Goal: Task Accomplishment & Management: Manage account settings

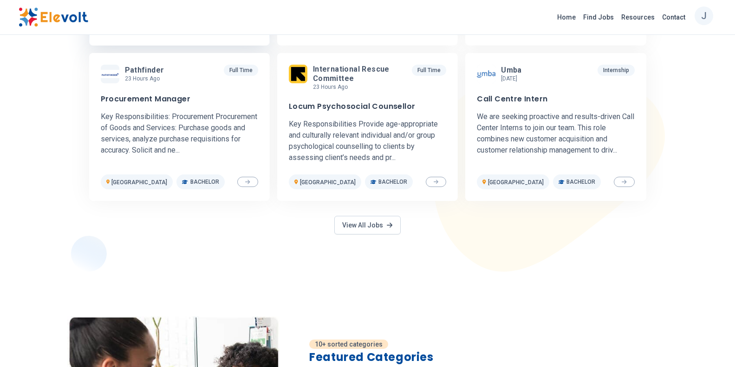
scroll to position [465, 0]
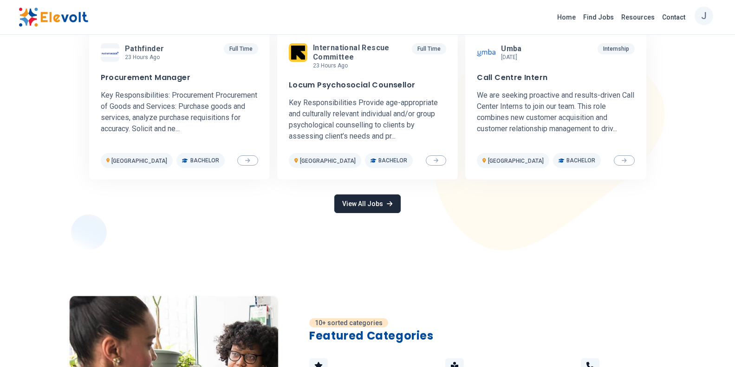
click at [356, 208] on link "View All Jobs" at bounding box center [367, 203] width 66 height 19
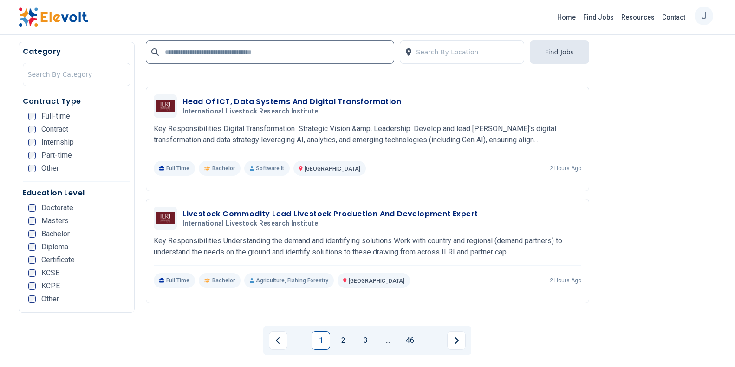
scroll to position [1951, 0]
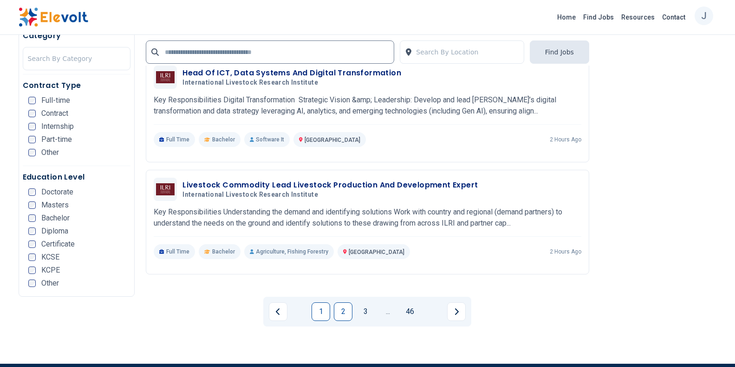
click at [341, 314] on link "2" at bounding box center [343, 311] width 19 height 19
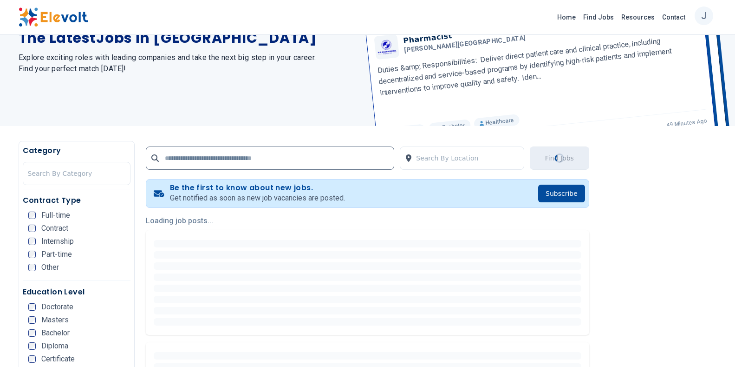
scroll to position [0, 0]
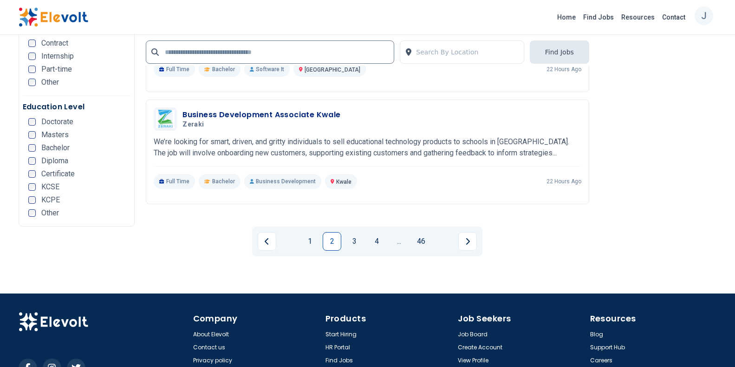
scroll to position [1905, 0]
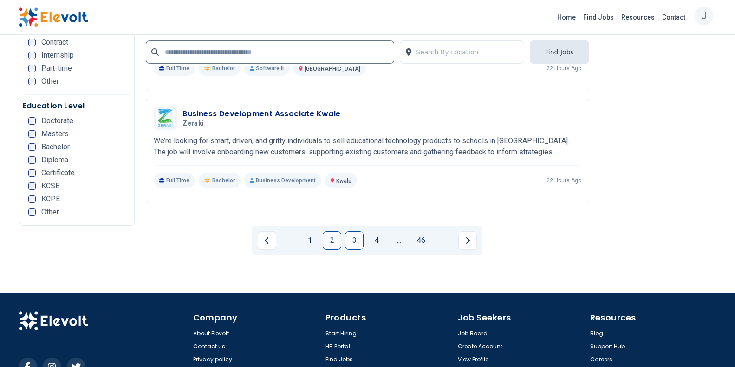
click at [355, 244] on link "3" at bounding box center [354, 240] width 19 height 19
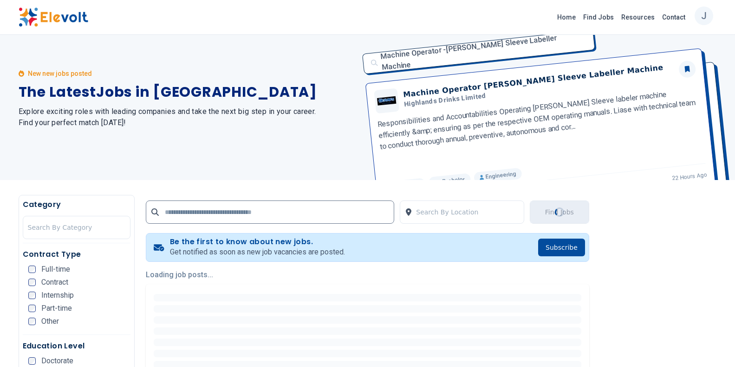
scroll to position [0, 0]
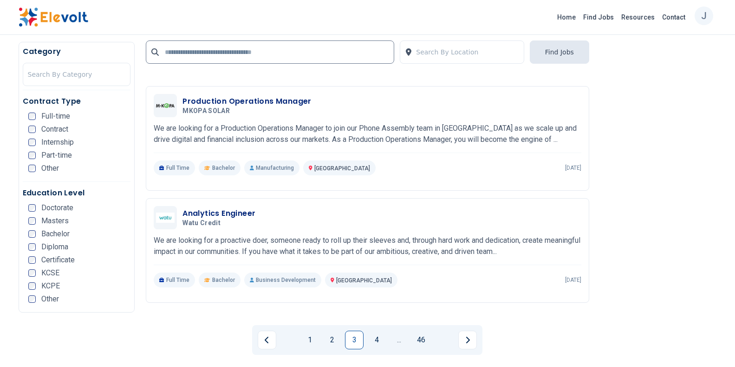
scroll to position [1812, 0]
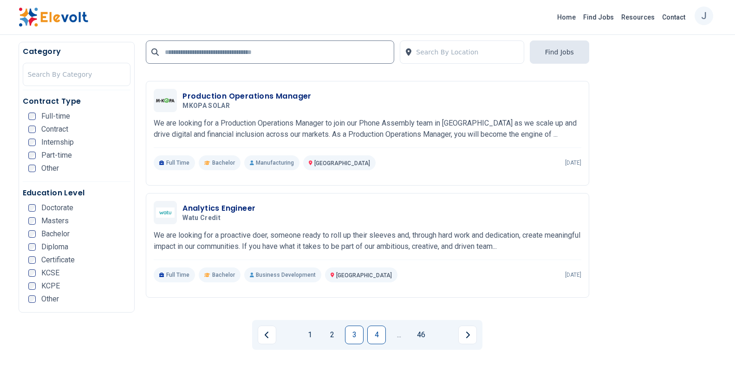
click at [369, 335] on link "4" at bounding box center [376, 334] width 19 height 19
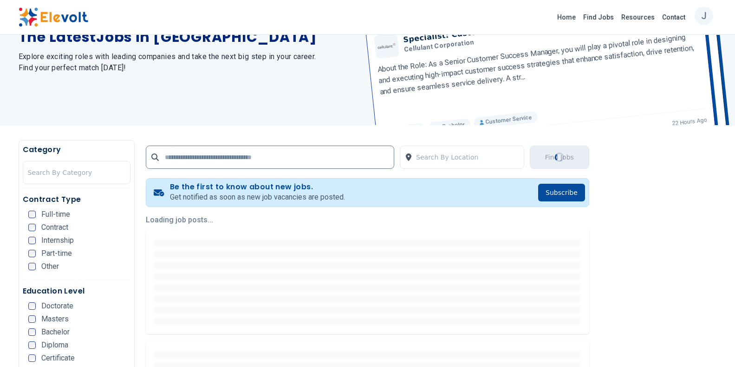
scroll to position [0, 0]
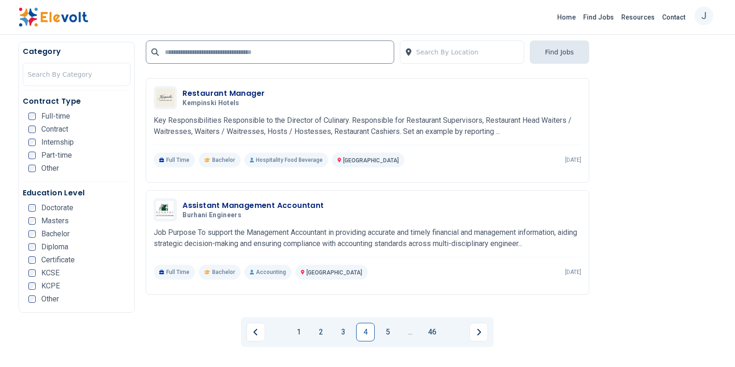
scroll to position [1765, 0]
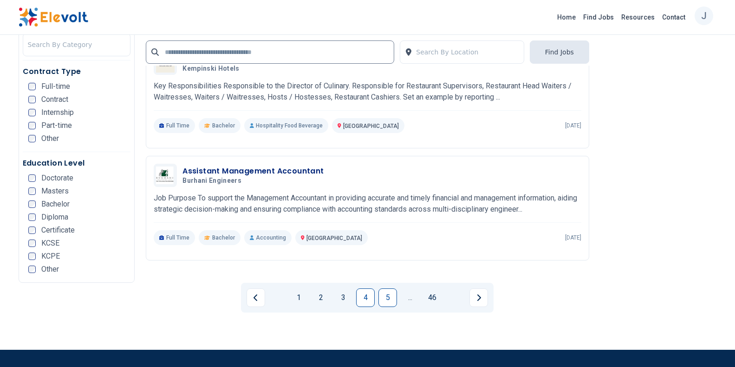
click at [387, 301] on link "5" at bounding box center [388, 297] width 19 height 19
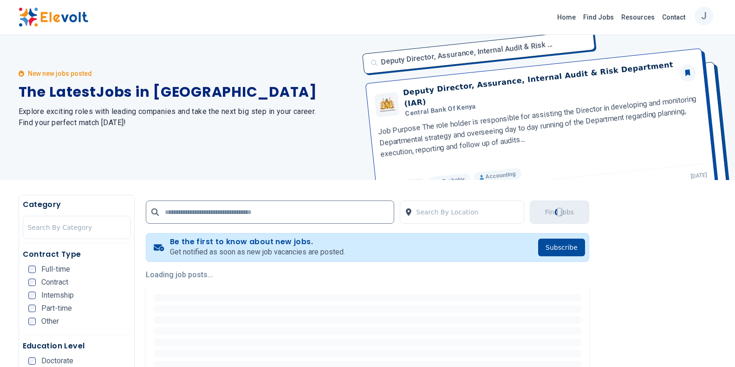
scroll to position [0, 0]
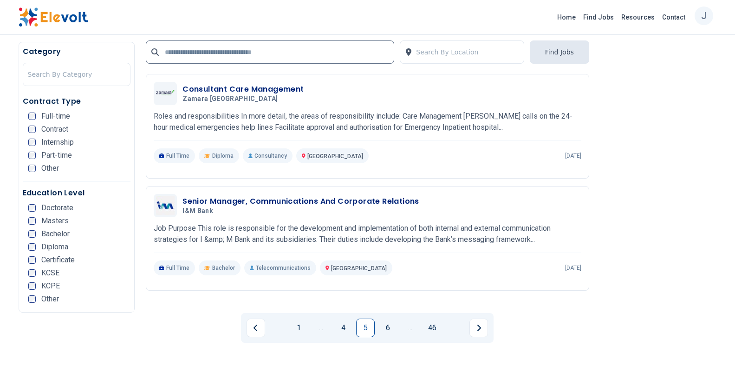
scroll to position [1951, 0]
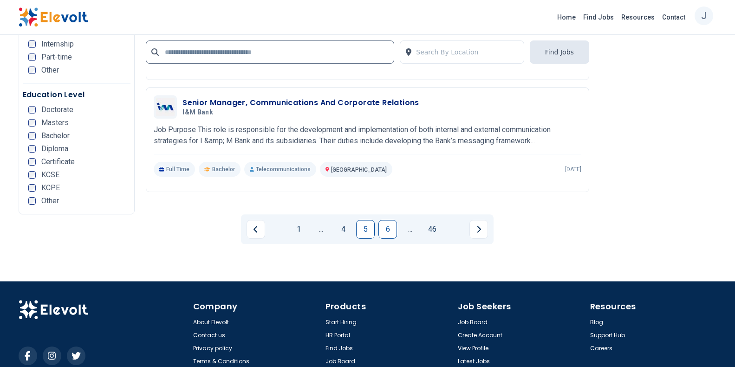
click at [387, 224] on link "6" at bounding box center [388, 229] width 19 height 19
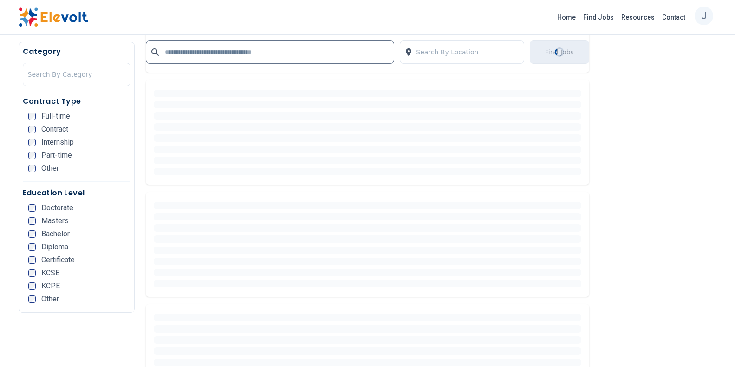
scroll to position [0, 0]
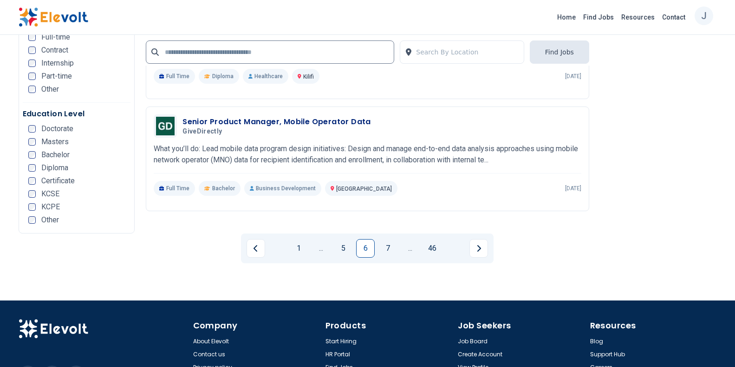
scroll to position [1905, 0]
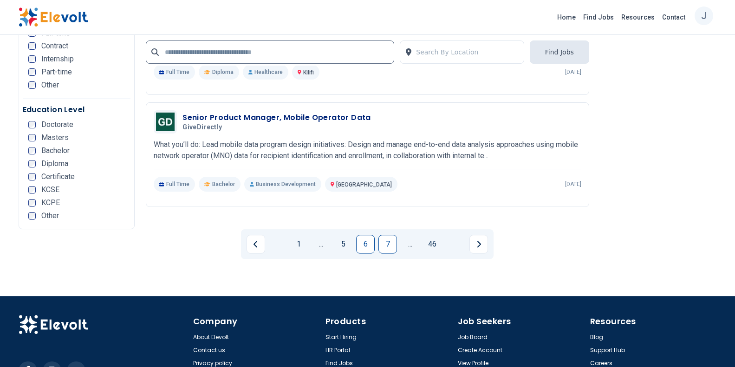
click at [392, 243] on link "7" at bounding box center [388, 244] width 19 height 19
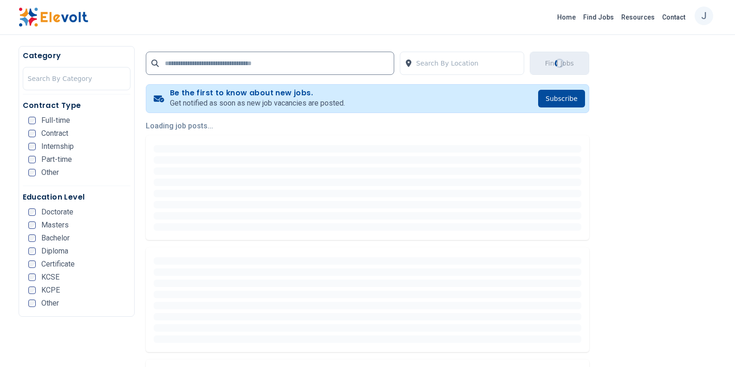
scroll to position [0, 0]
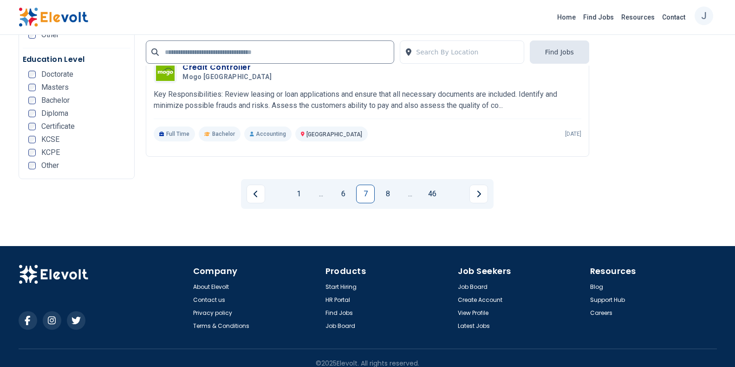
scroll to position [1879, 0]
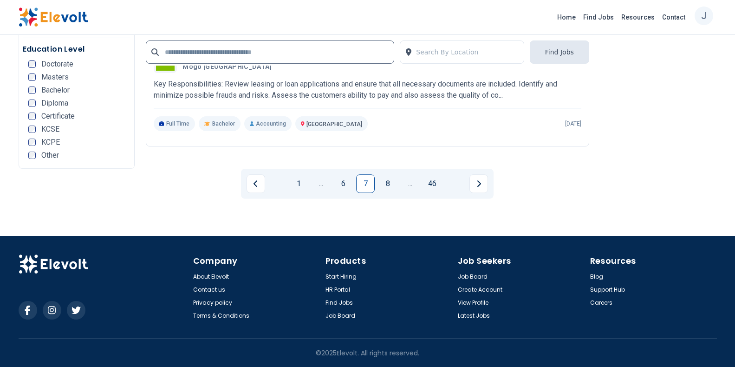
click at [702, 17] on p "J" at bounding box center [704, 15] width 6 height 23
click at [654, 67] on link "My Account" at bounding box center [667, 61] width 92 height 21
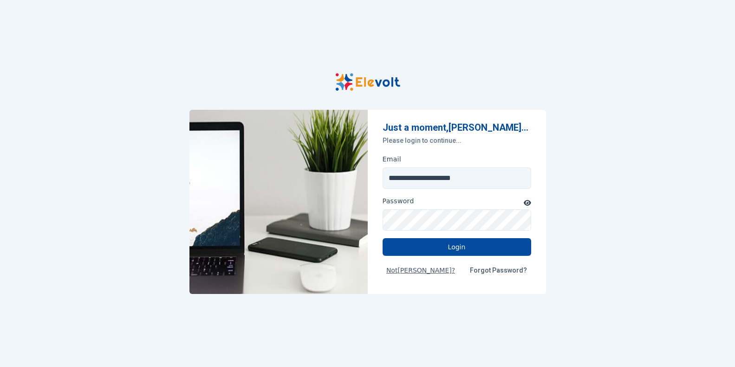
click at [452, 252] on button "Login" at bounding box center [457, 247] width 149 height 18
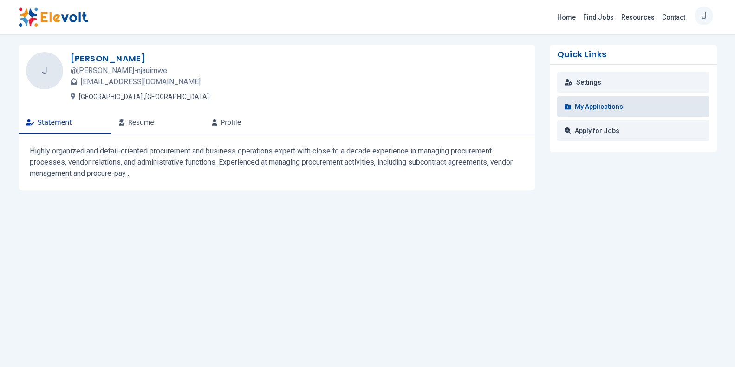
click at [620, 112] on link "My Applications" at bounding box center [633, 106] width 152 height 20
